Goal: Check status: Check status

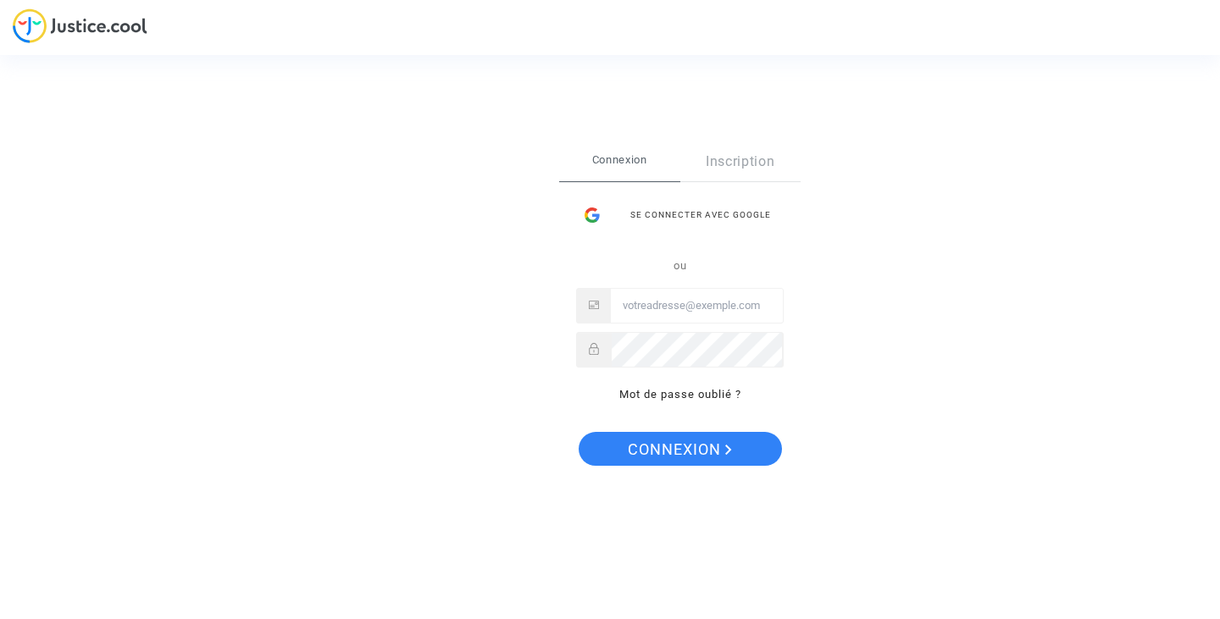
click at [631, 309] on input "Email" at bounding box center [697, 306] width 172 height 34
type input "[PERSON_NAME][EMAIL_ADDRESS][DOMAIN_NAME]"
click at [579, 432] on button "Connexion" at bounding box center [680, 449] width 203 height 34
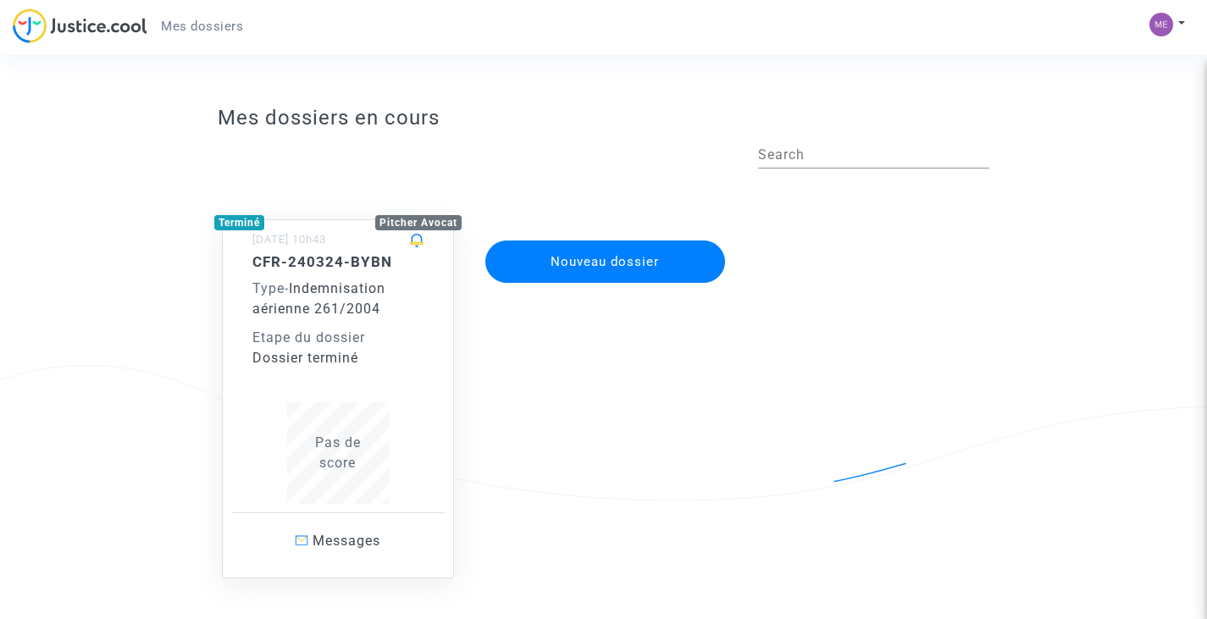
click at [347, 259] on h5 "CFR-240324-BYBN" at bounding box center [337, 261] width 171 height 17
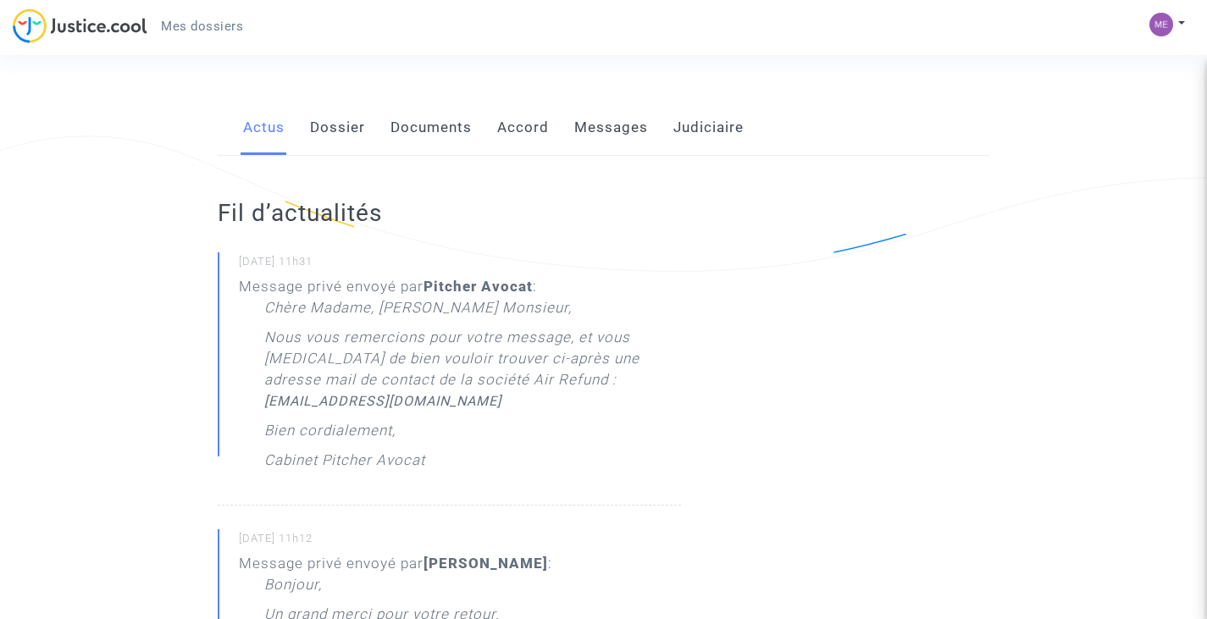
scroll to position [219, 0]
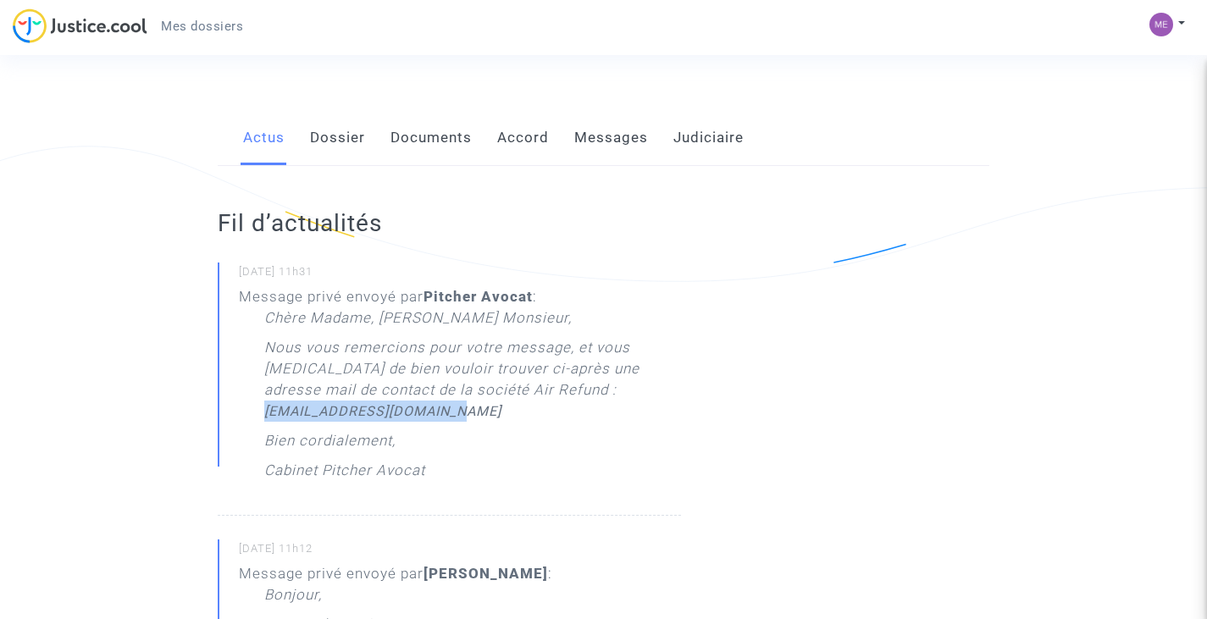
drag, startPoint x: 449, startPoint y: 412, endPoint x: 266, endPoint y: 413, distance: 183.0
click at [266, 413] on p "Nous vous remercions pour votre message, et vous [MEDICAL_DATA] de bien vouloir…" at bounding box center [472, 383] width 417 height 93
copy link "legal@airrefund.epsa.com"
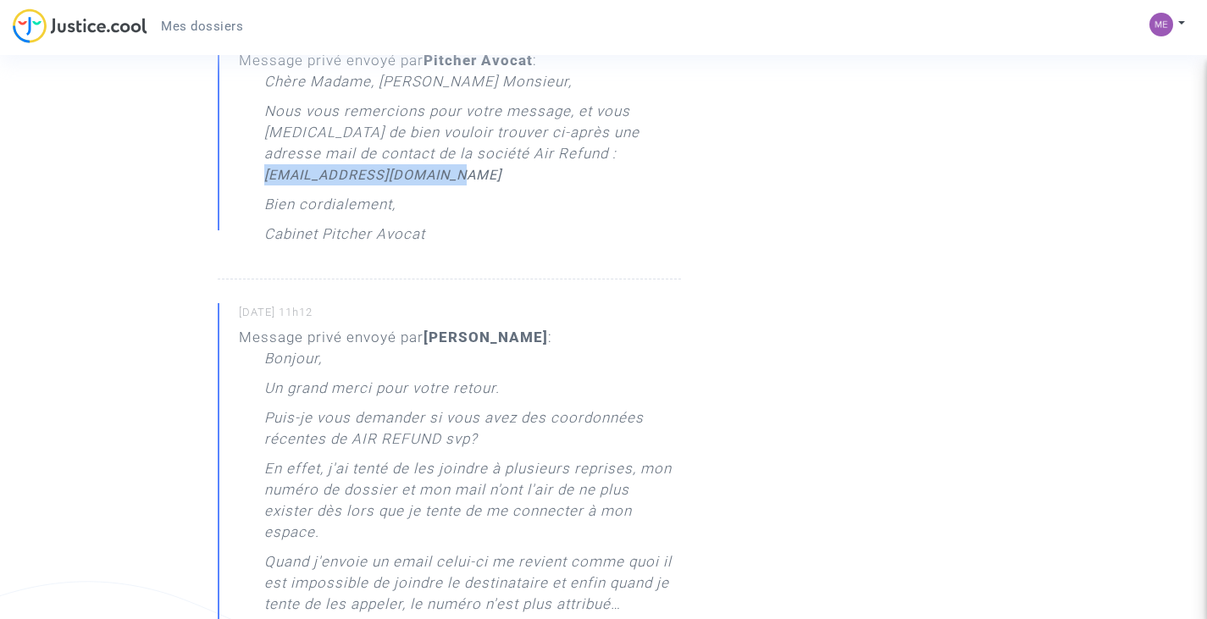
scroll to position [449, 0]
